Goal: Navigation & Orientation: Understand site structure

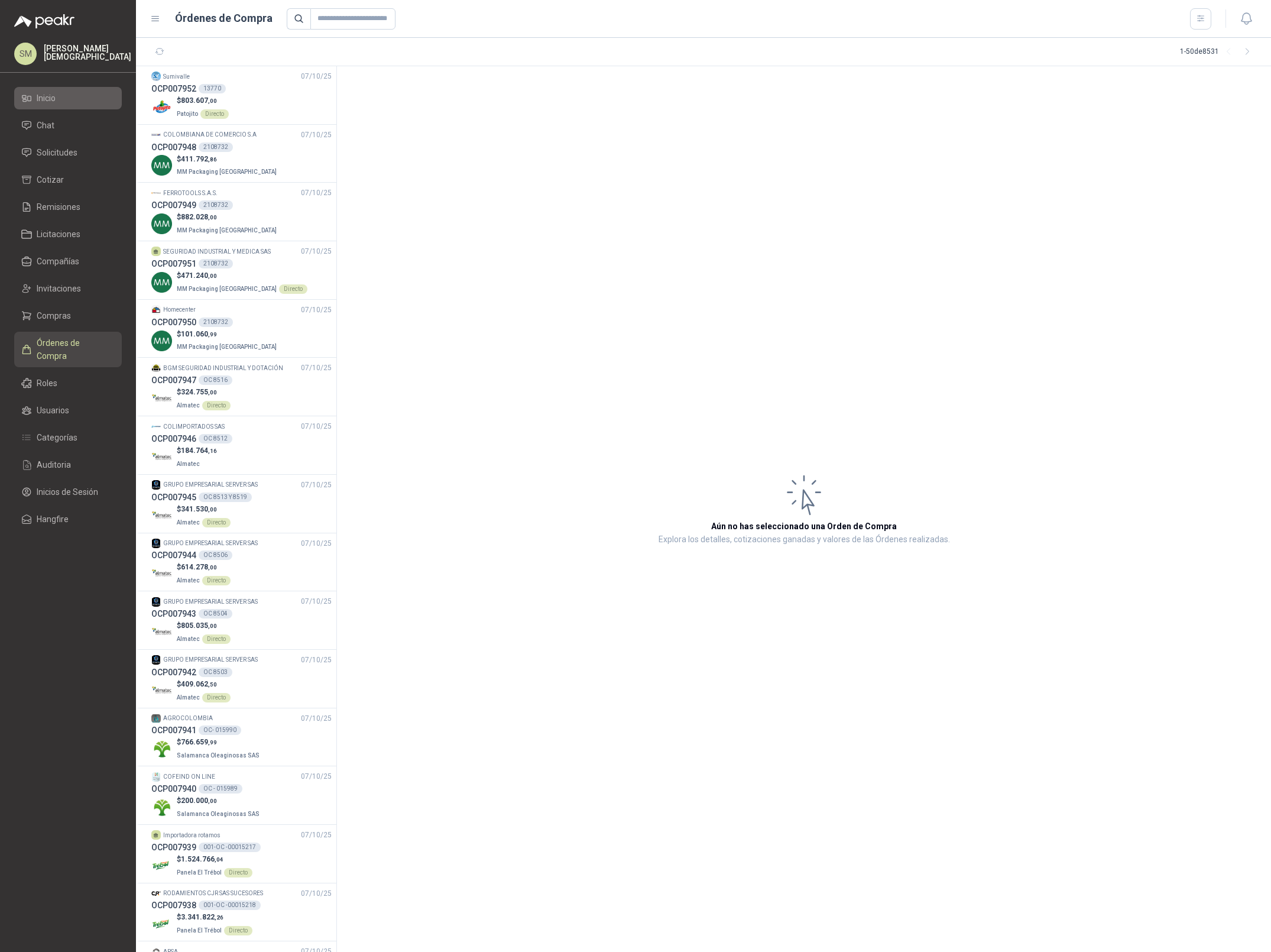
click at [64, 99] on li "Inicio" at bounding box center [68, 98] width 94 height 13
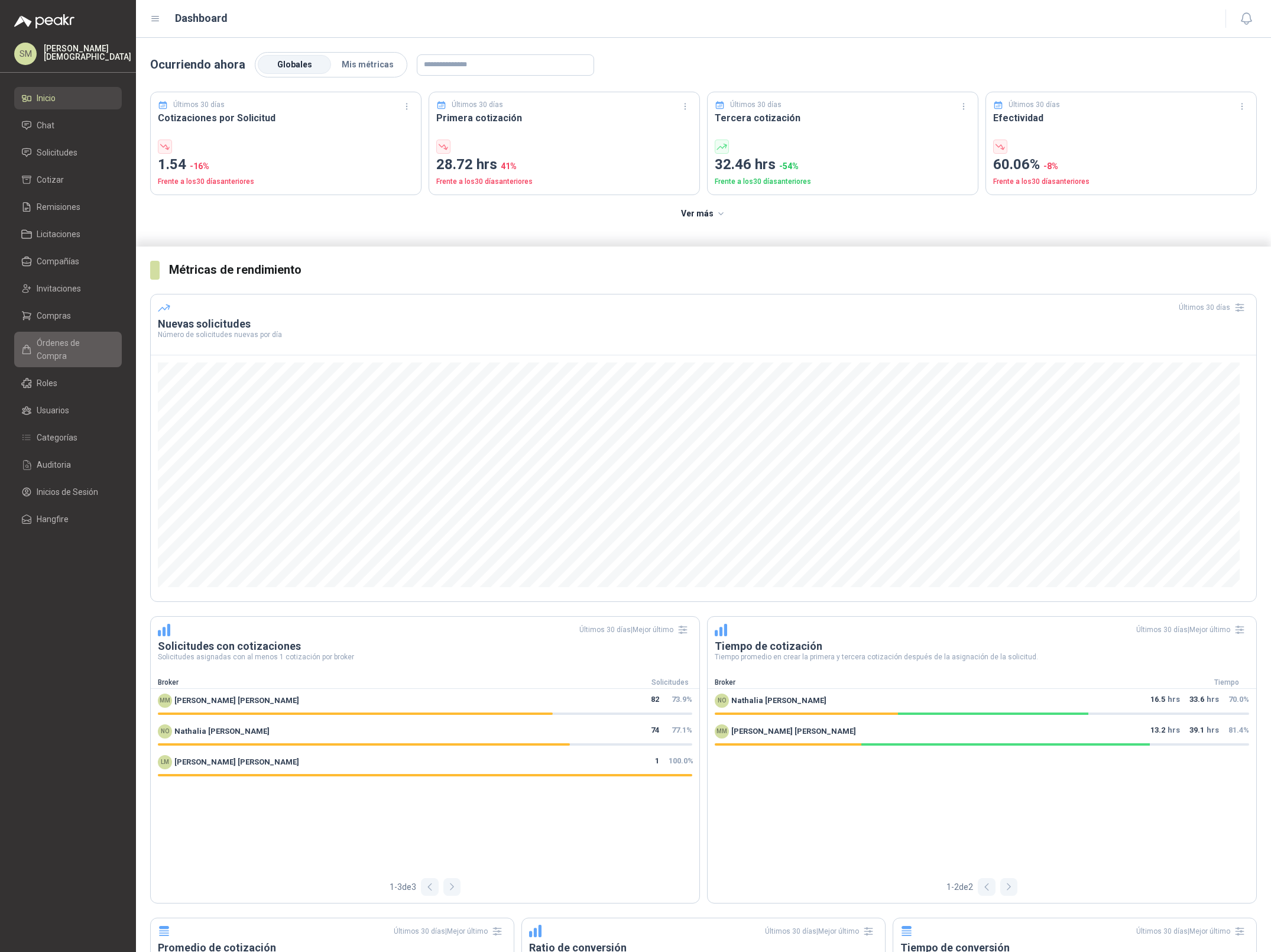
click at [59, 341] on span "Órdenes de Compra" at bounding box center [74, 350] width 74 height 26
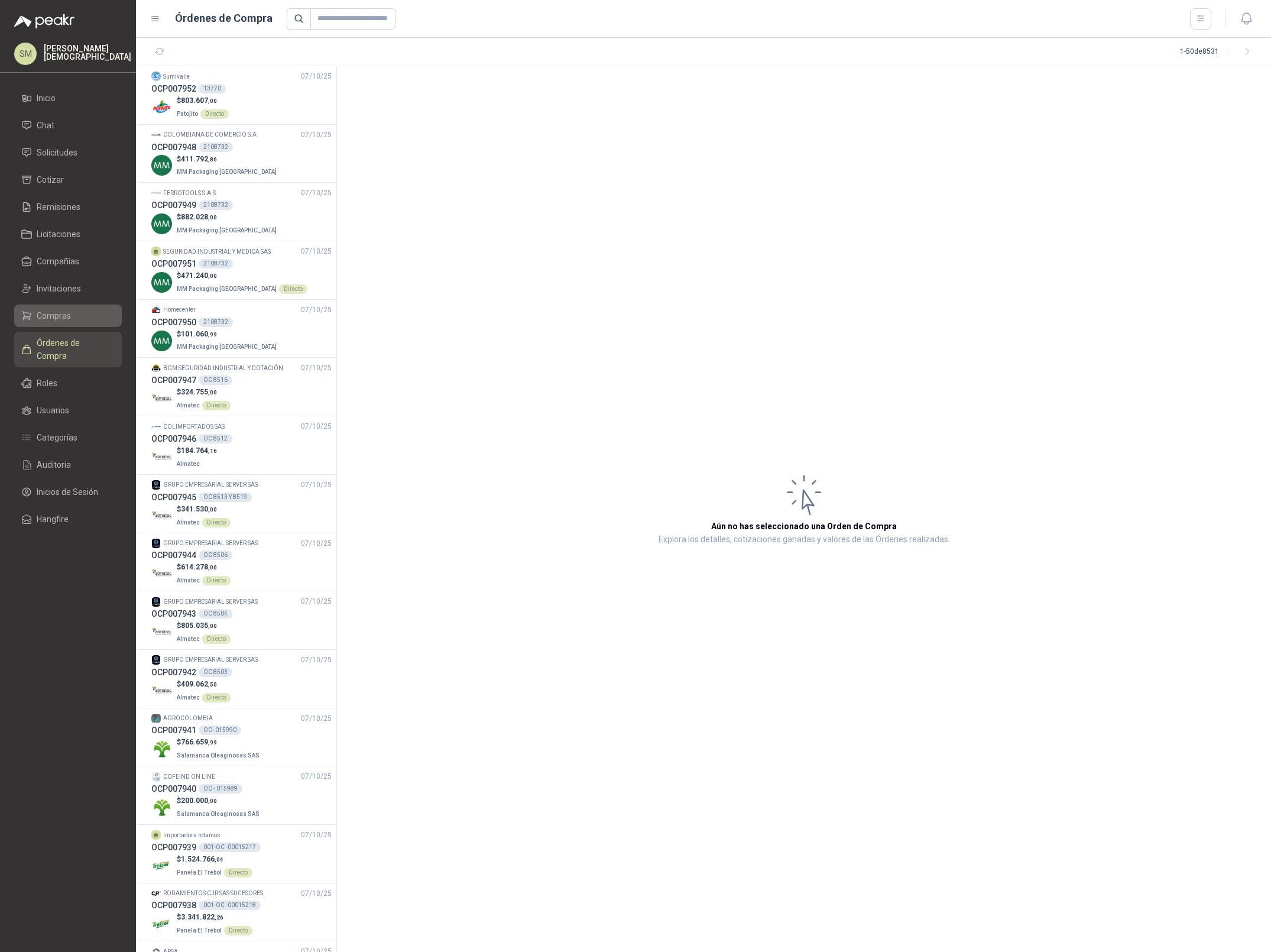
click at [59, 310] on span "Compras" at bounding box center [54, 316] width 34 height 13
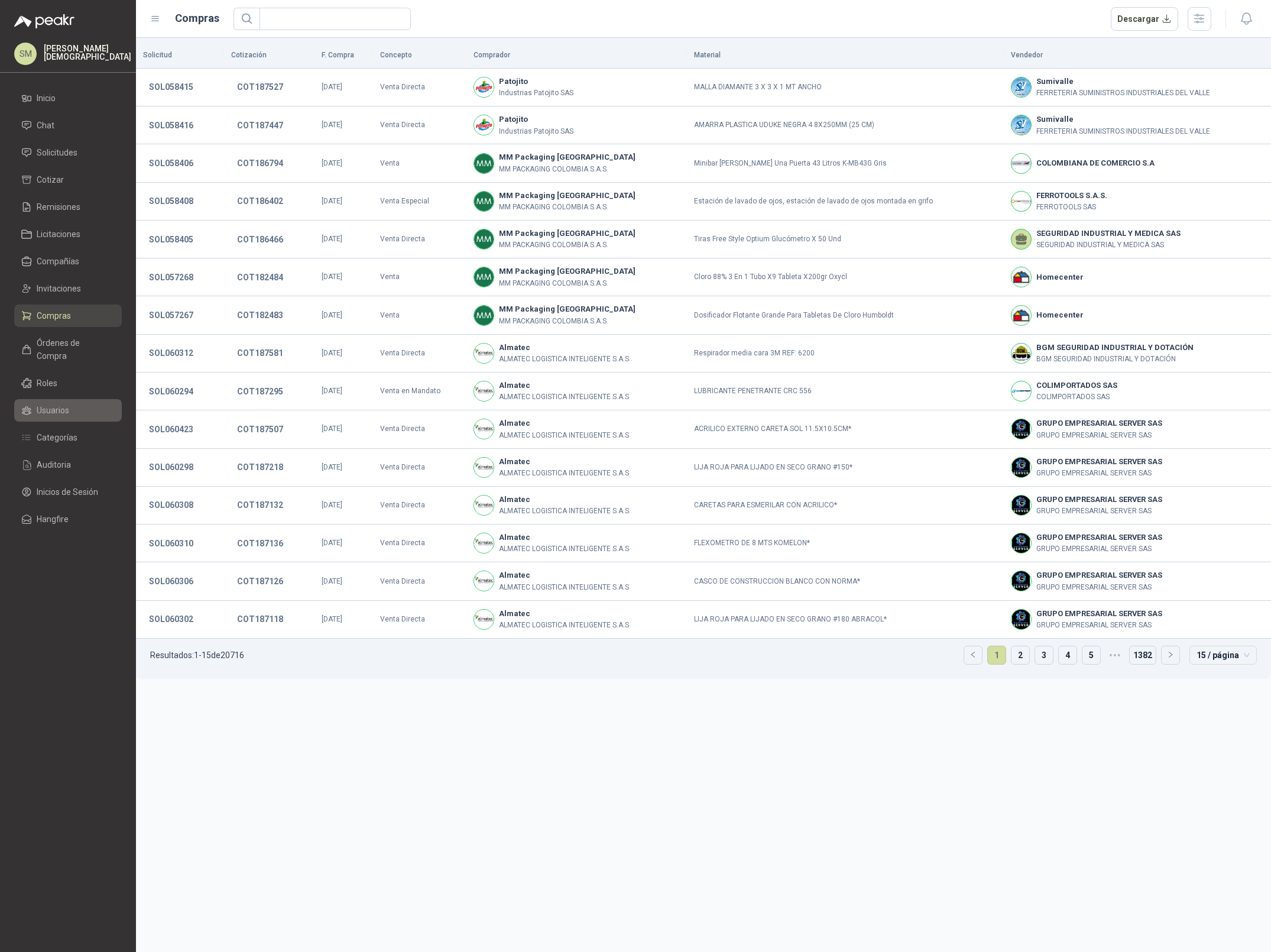
click at [64, 404] on span "Usuarios" at bounding box center [53, 410] width 33 height 13
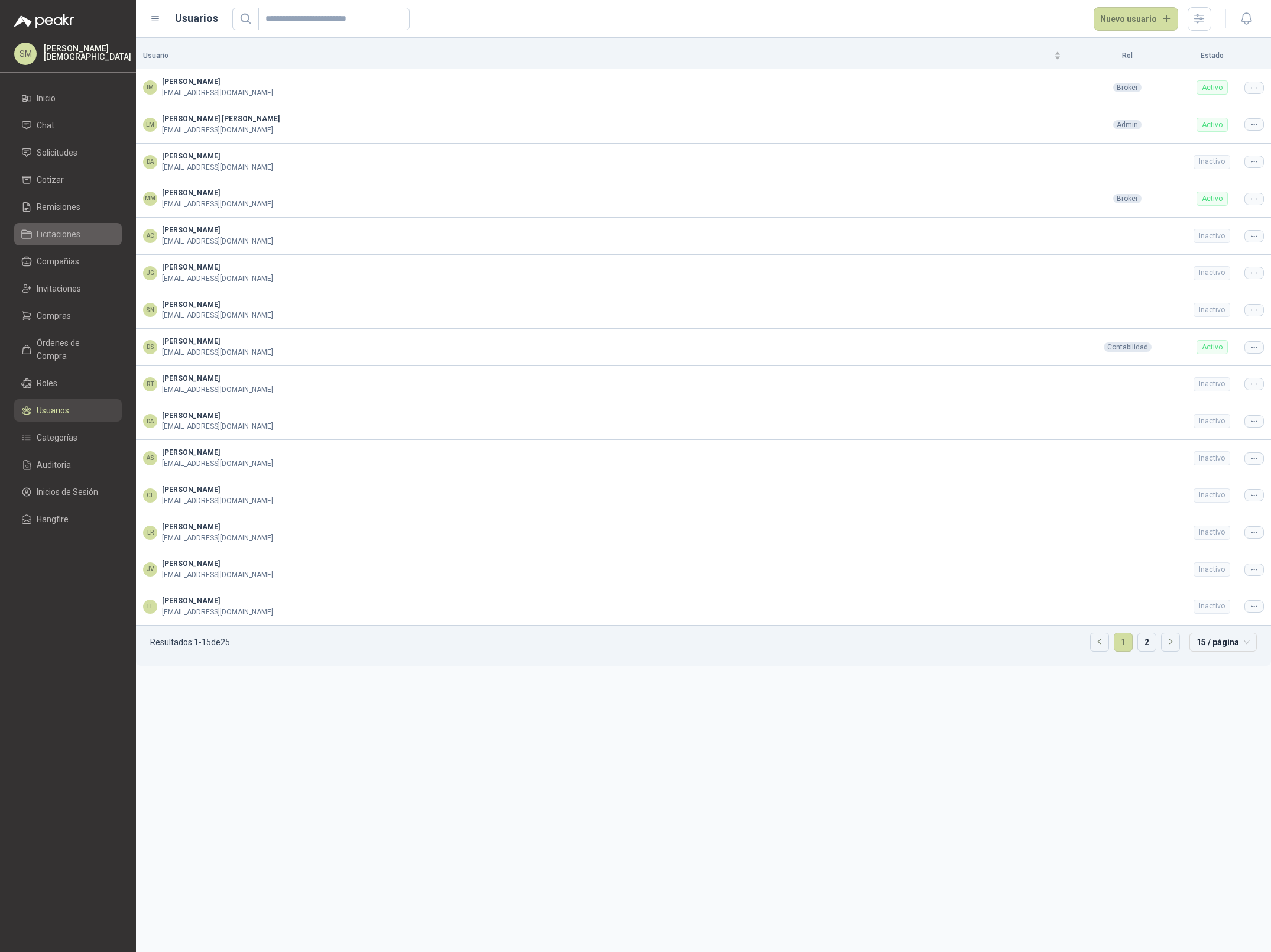
click at [69, 227] on span "Licitaciones" at bounding box center [59, 234] width 44 height 13
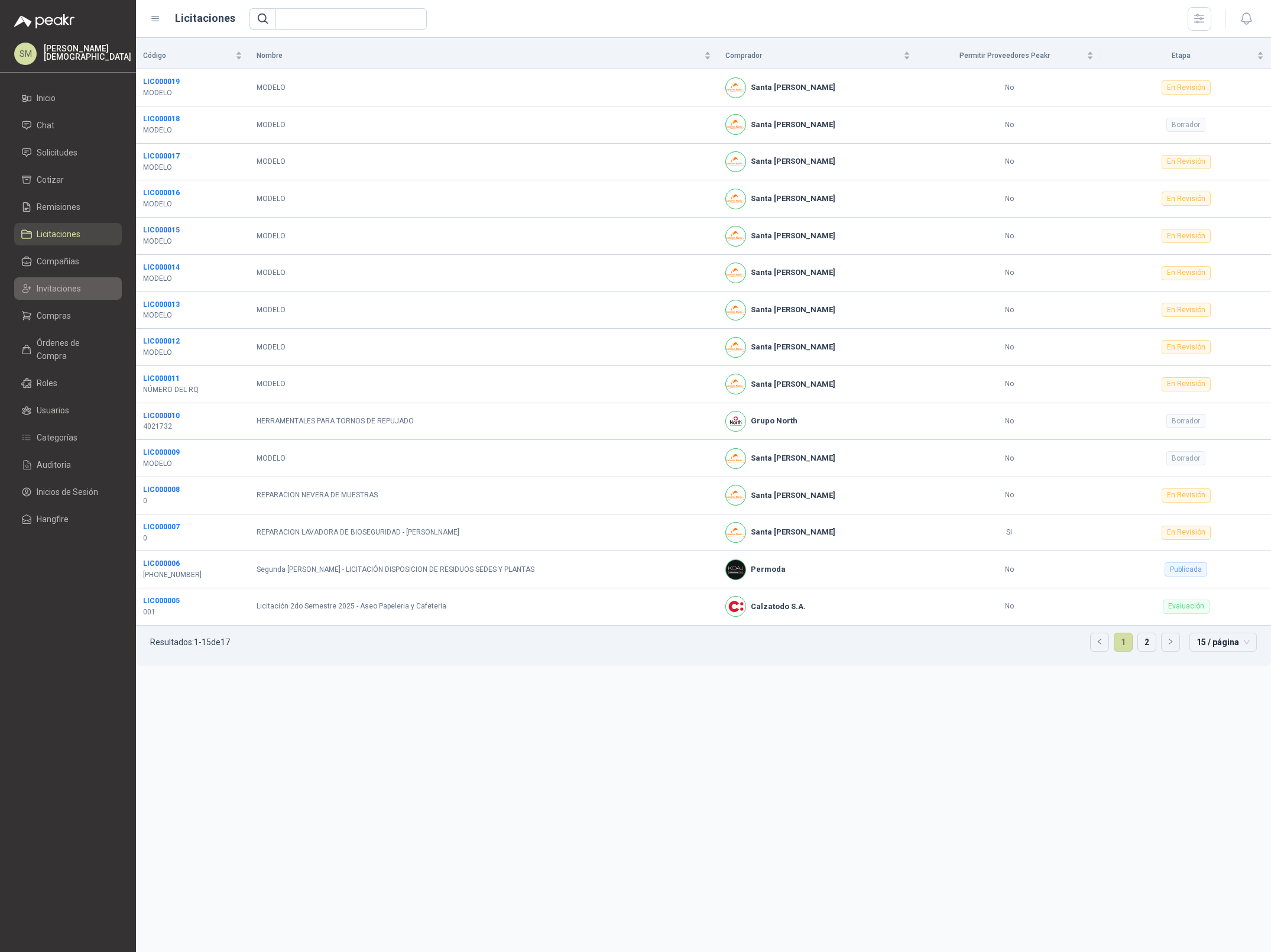
click at [77, 279] on link "Invitaciones" at bounding box center [68, 288] width 108 height 23
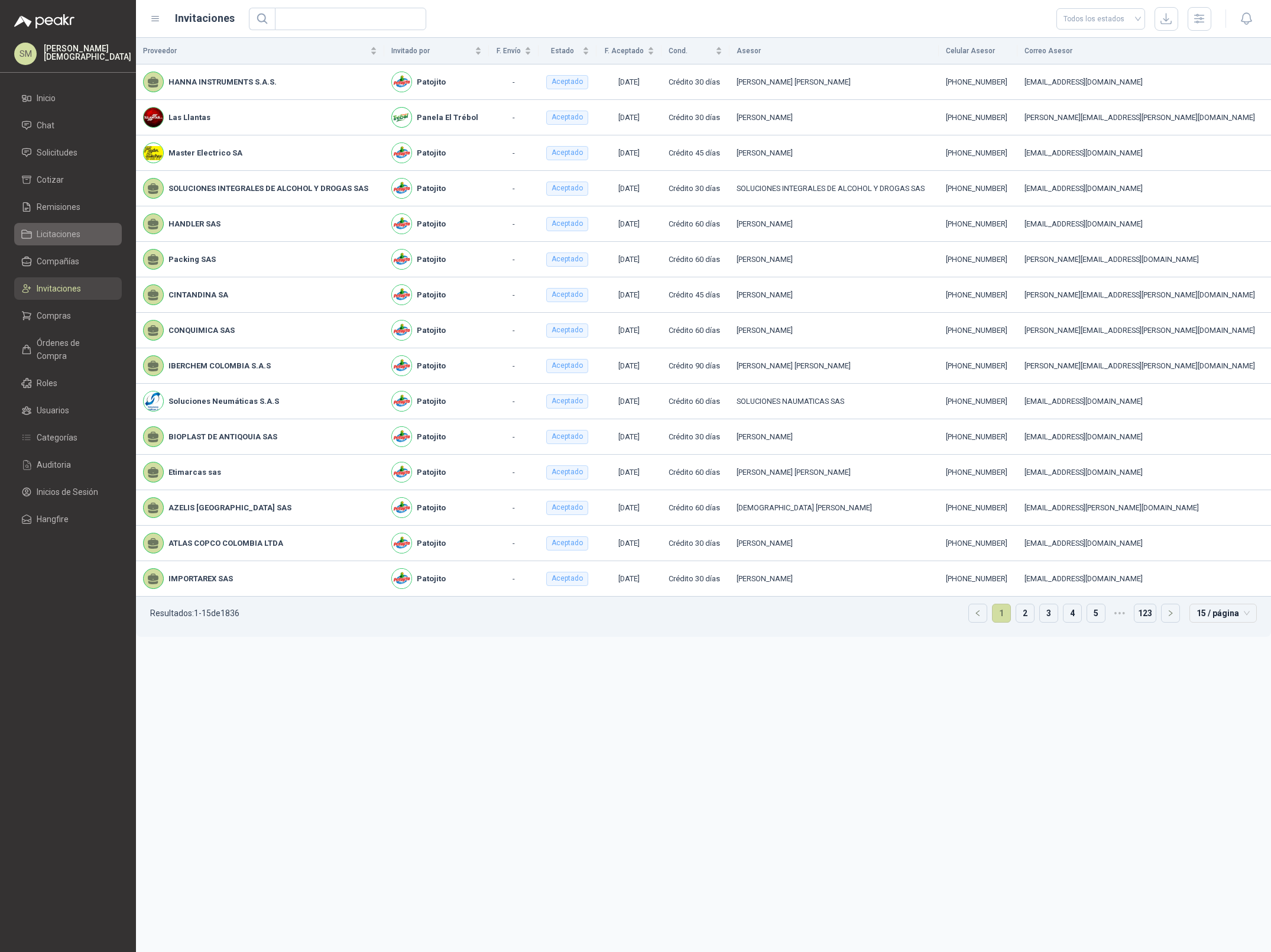
click at [68, 230] on span "Licitaciones" at bounding box center [59, 234] width 44 height 13
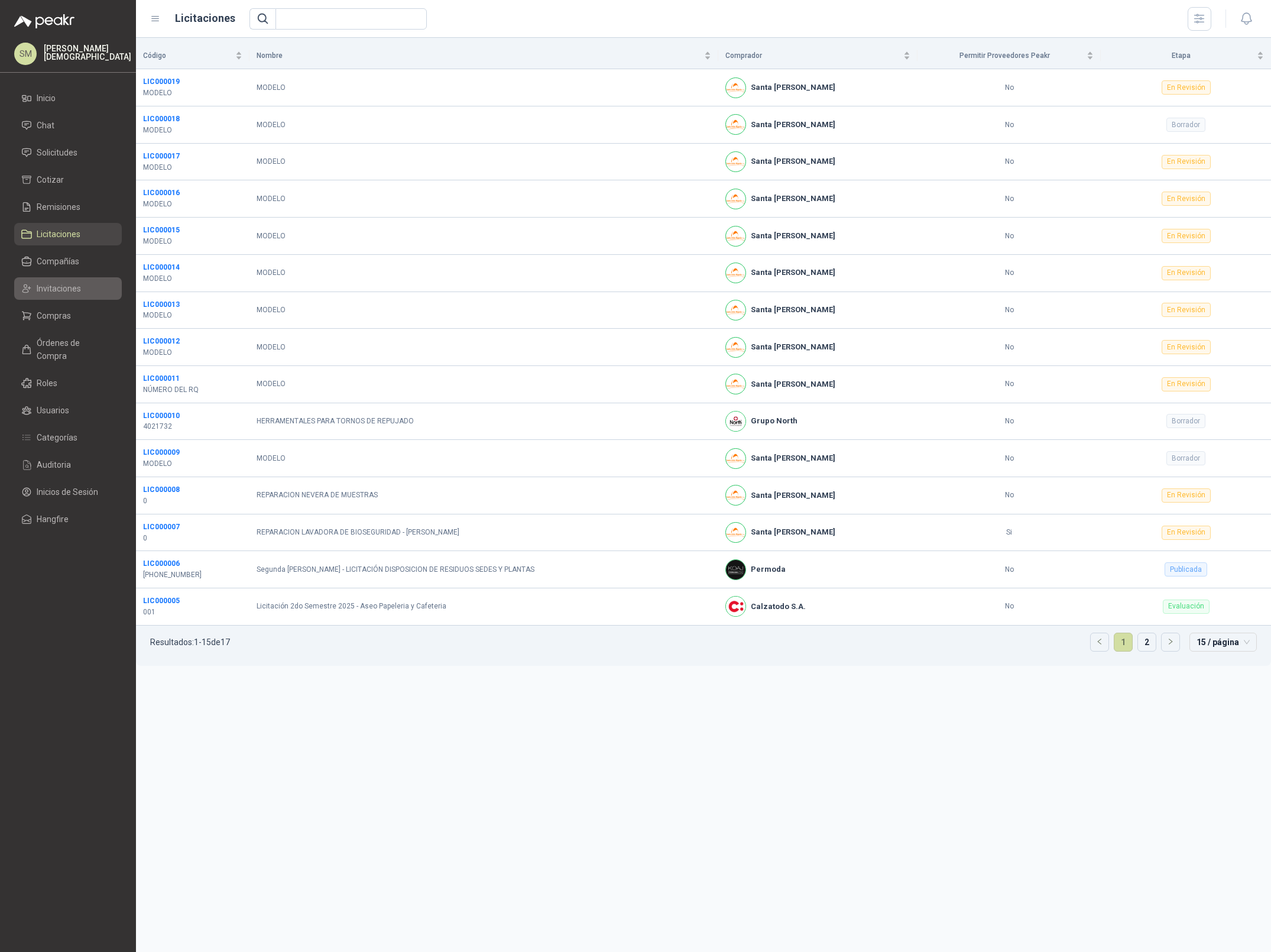
click at [74, 289] on span "Invitaciones" at bounding box center [59, 288] width 44 height 13
